Goal: Information Seeking & Learning: Learn about a topic

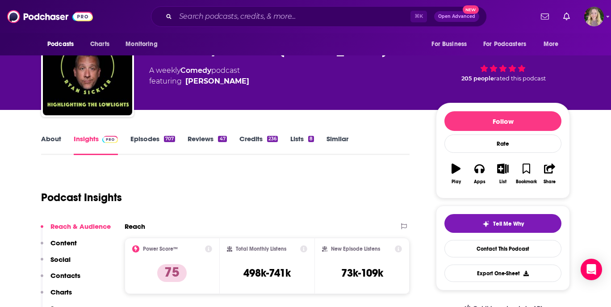
scroll to position [62, 0]
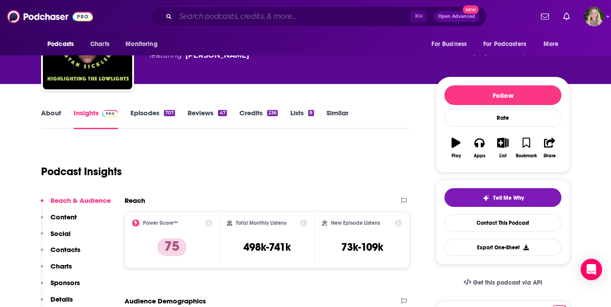
click at [301, 16] on input "Search podcasts, credits, & more..." at bounding box center [293, 16] width 235 height 14
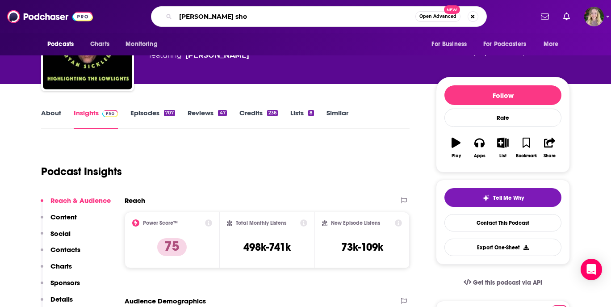
type input "[PERSON_NAME] show"
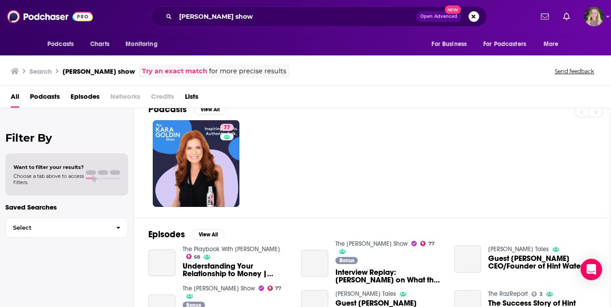
scroll to position [16, 0]
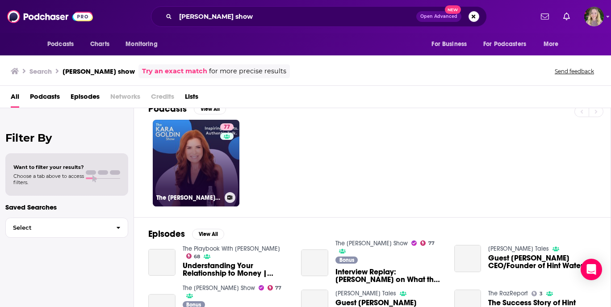
click at [195, 181] on link "77 The [PERSON_NAME] Show" at bounding box center [196, 163] width 87 height 87
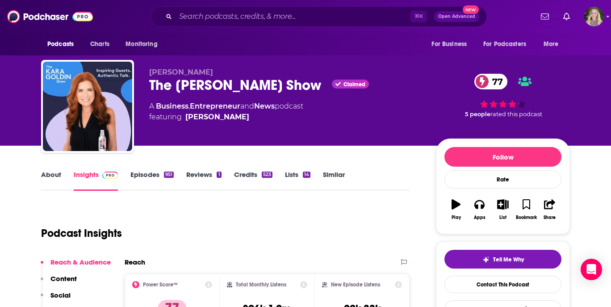
click at [148, 177] on link "Episodes 951" at bounding box center [152, 180] width 43 height 21
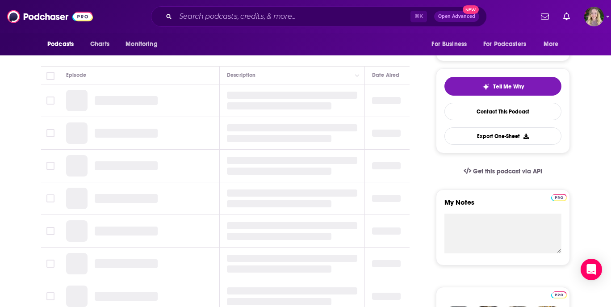
scroll to position [101, 0]
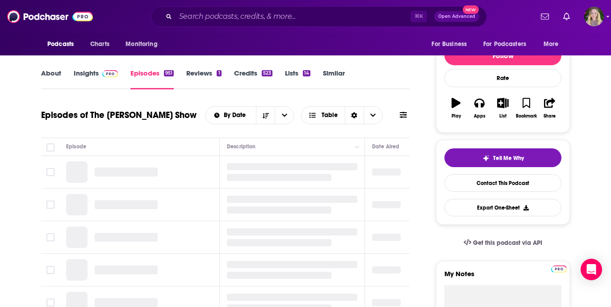
click at [87, 73] on link "Insights" at bounding box center [96, 79] width 44 height 21
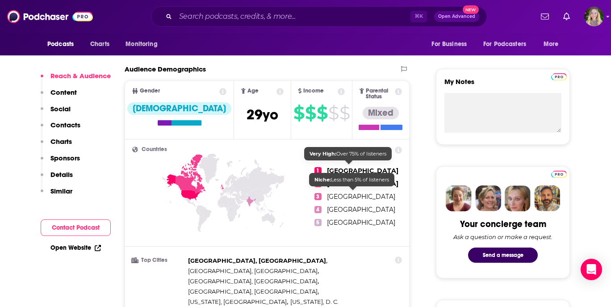
scroll to position [143, 0]
